Goal: Task Accomplishment & Management: Complete application form

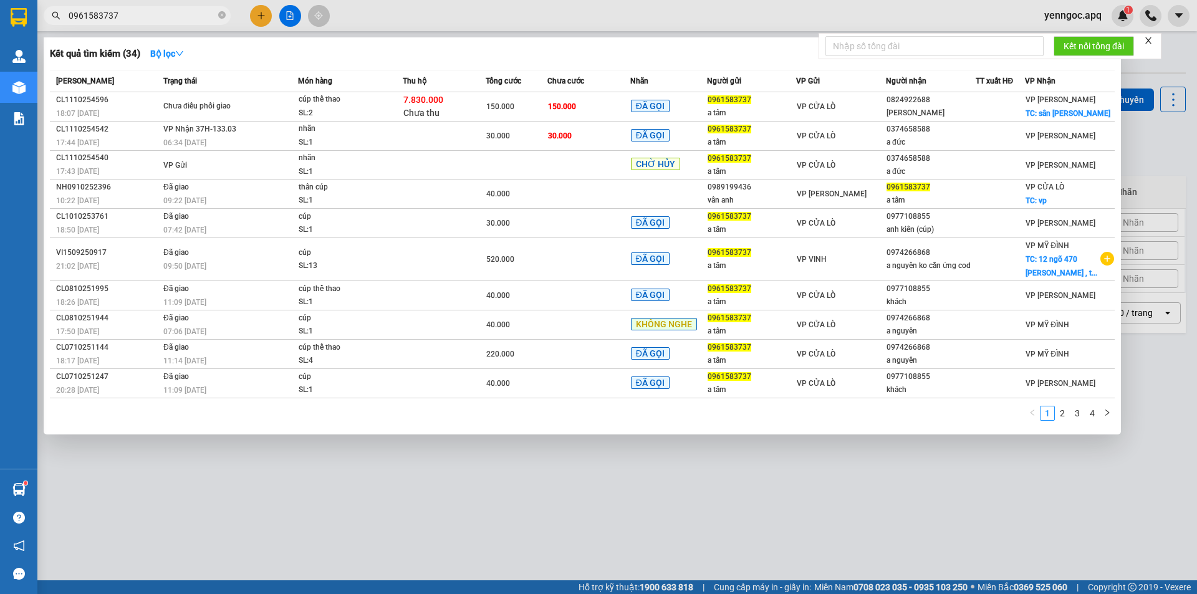
click at [115, 11] on input "0961583737" at bounding box center [142, 16] width 147 height 14
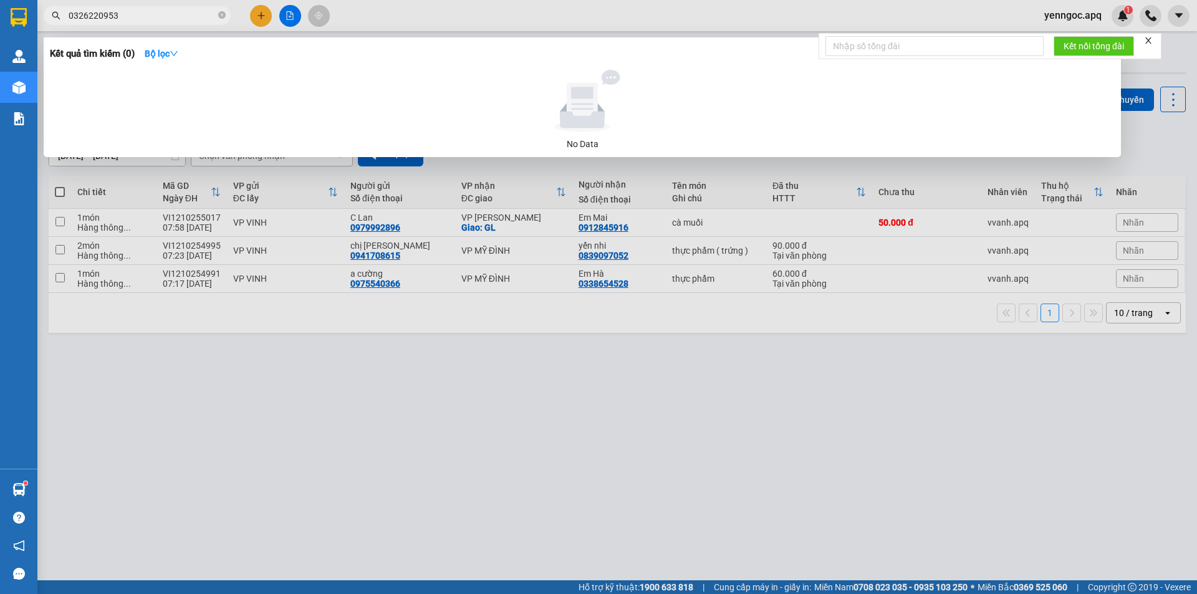
click at [188, 10] on input "0326220953" at bounding box center [142, 16] width 147 height 14
paste input "0989879809"
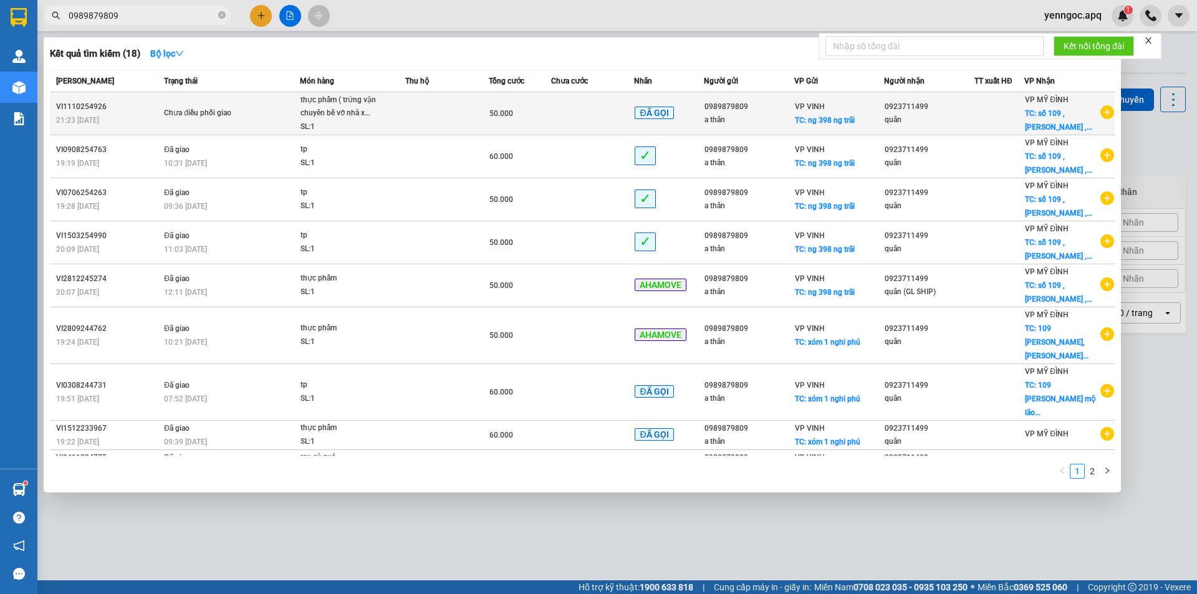
type input "0989879809"
click at [1029, 115] on span "TC: số 109 , [PERSON_NAME] ,..." at bounding box center [1058, 120] width 67 height 22
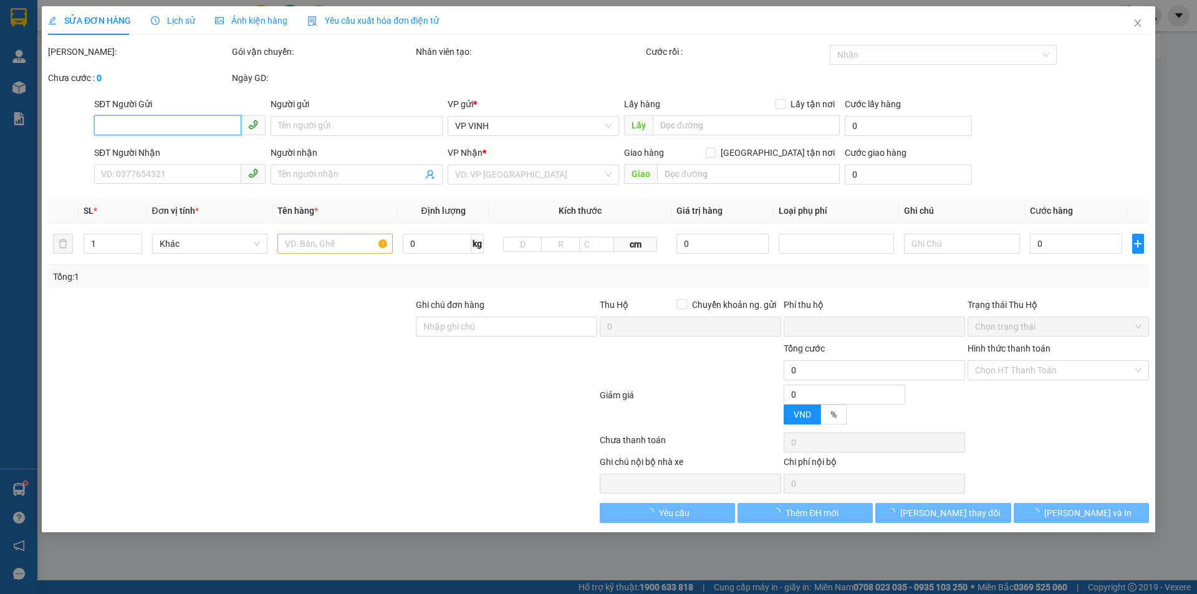
type input "0989879809"
type input "a thân"
checkbox input "true"
type input "ng 398 ng trãi"
type input "0923711499"
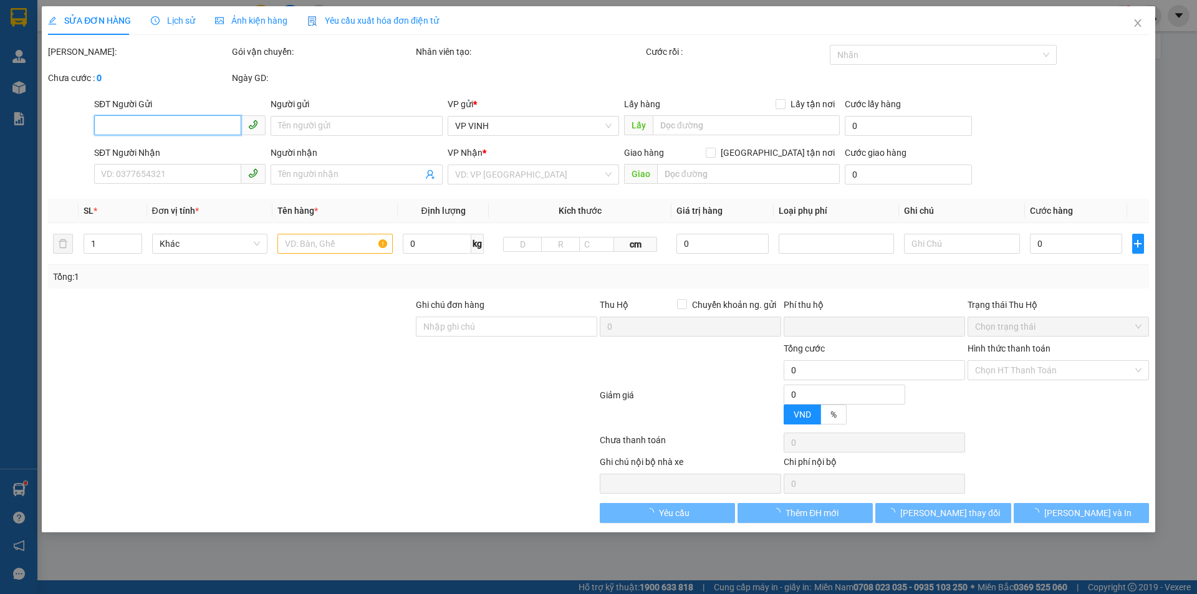
type input "quân"
checkbox input "true"
type input "[STREET_ADDRESS][PERSON_NAME][PERSON_NAME]"
type input "0"
type input "50.000"
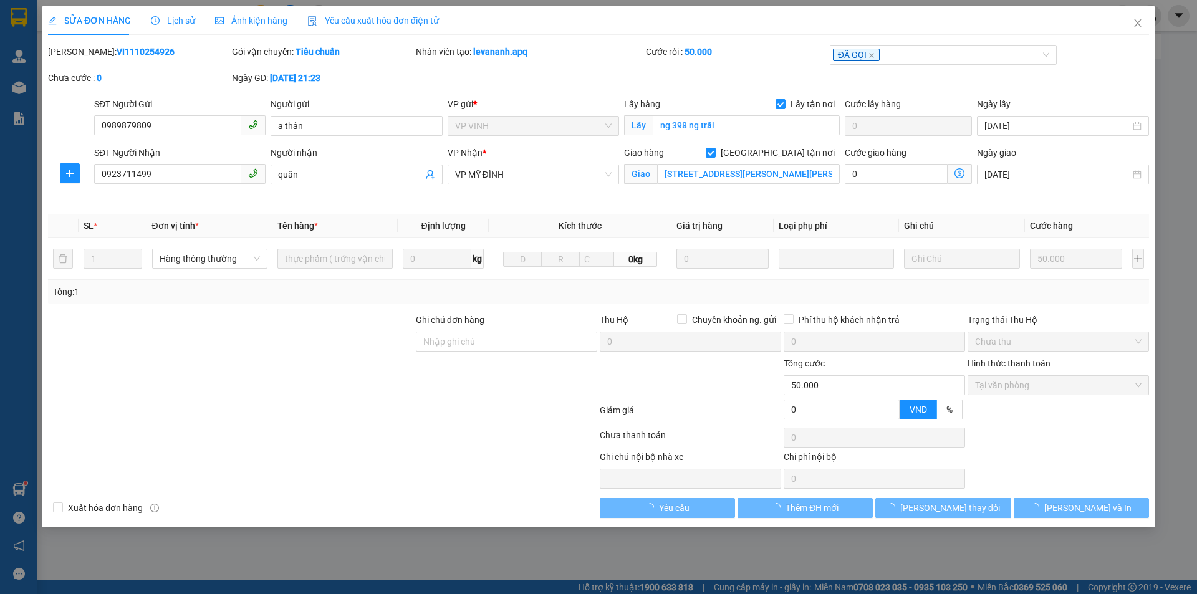
click at [179, 27] on div "Lịch sử" at bounding box center [173, 20] width 44 height 29
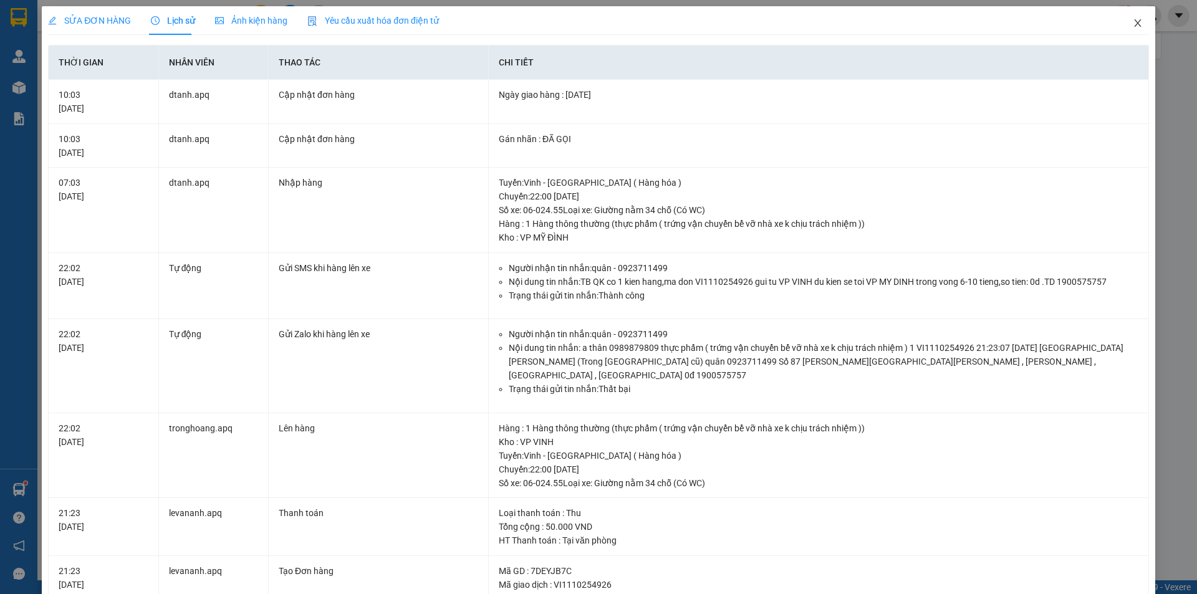
click at [1126, 31] on span "Close" at bounding box center [1137, 23] width 35 height 35
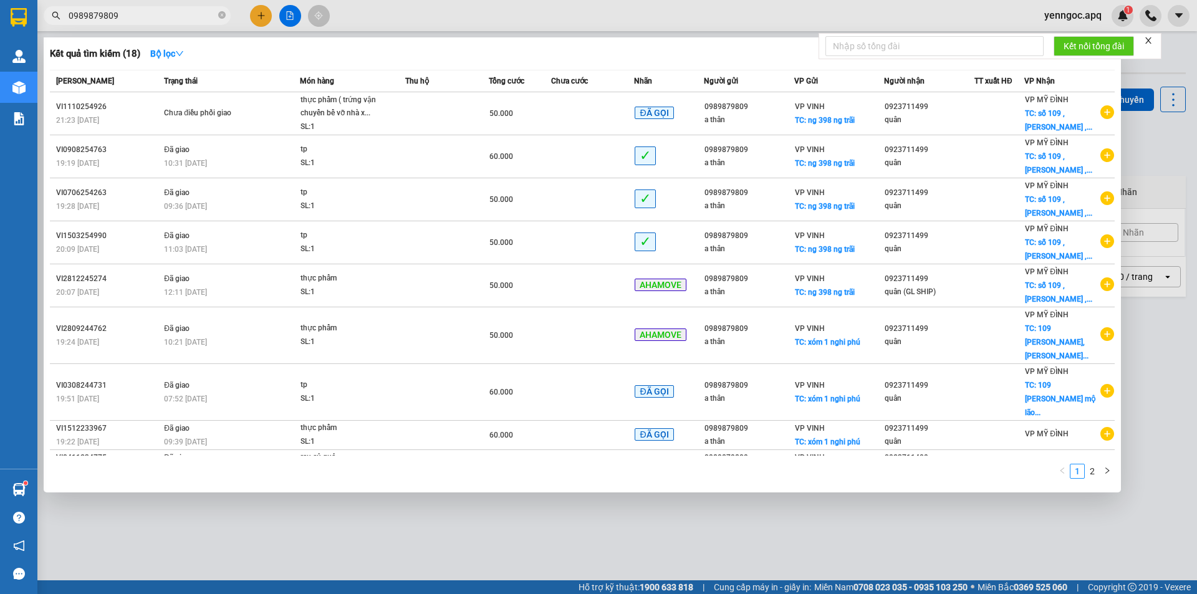
click at [172, 23] on span "0989879809" at bounding box center [137, 15] width 187 height 19
click at [166, 10] on input "0989879809" at bounding box center [142, 16] width 147 height 14
click at [142, 18] on input "0989879809" at bounding box center [142, 16] width 147 height 14
paste input "0972257960"
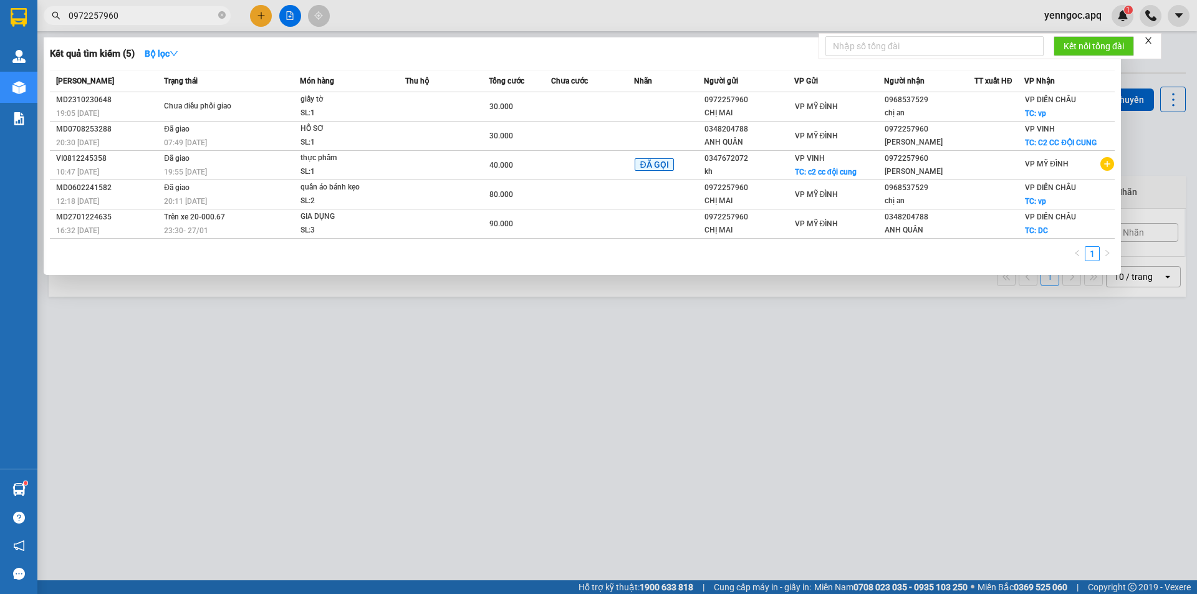
type input "0972257960"
